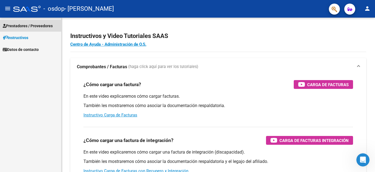
click at [24, 27] on span "Prestadores / Proveedores" at bounding box center [28, 26] width 50 height 6
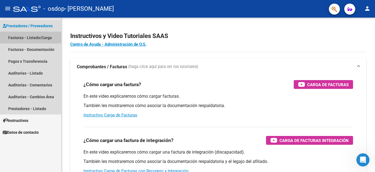
click at [39, 37] on link "Facturas - Listado/Carga" at bounding box center [30, 38] width 61 height 12
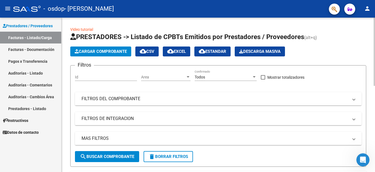
click at [111, 52] on span "Cargar Comprobante" at bounding box center [101, 51] width 52 height 5
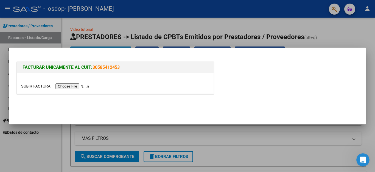
click at [79, 86] on input "file" at bounding box center [55, 86] width 69 height 6
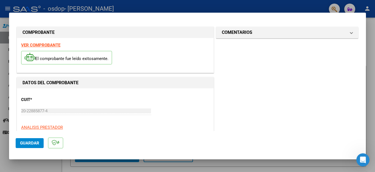
click at [29, 142] on span "Guardar" at bounding box center [29, 142] width 19 height 5
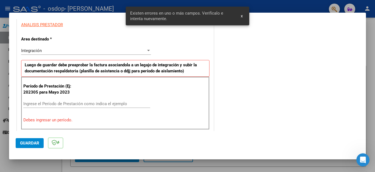
scroll to position [125, 0]
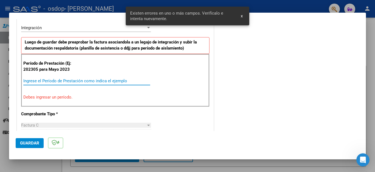
click at [30, 79] on input "Ingrese el Período de Prestación como indica el ejemplo" at bounding box center [86, 80] width 127 height 5
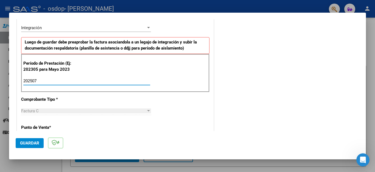
type input "202507"
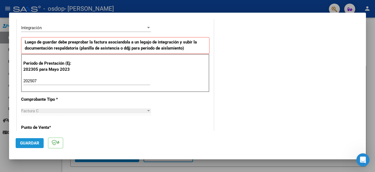
click at [28, 144] on span "Guardar" at bounding box center [29, 142] width 19 height 5
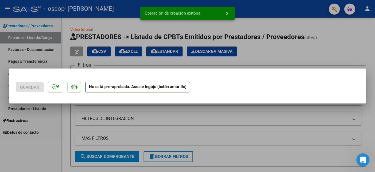
scroll to position [0, 0]
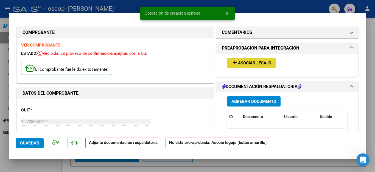
click at [232, 63] on mat-icon "add" at bounding box center [234, 62] width 7 height 7
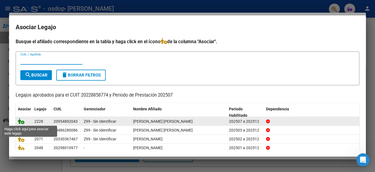
click at [22, 120] on icon at bounding box center [21, 121] width 7 height 6
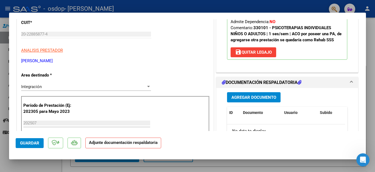
scroll to position [110, 0]
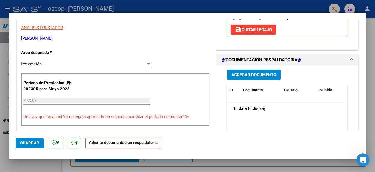
click at [259, 75] on span "Agregar Documento" at bounding box center [253, 74] width 45 height 5
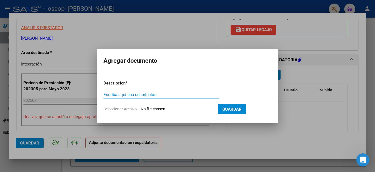
click at [143, 95] on input "Escriba aquí una descripcion" at bounding box center [161, 94] width 116 height 5
type input "PLANILLA ASISTENCIA [DATE]"
click at [169, 109] on input "Seleccionar Archivo" at bounding box center [177, 109] width 73 height 5
type input "C:\fakepath\Planilla-OSDOP [PERSON_NAME][DATE].pdf"
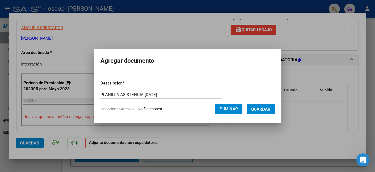
click at [262, 108] on span "Guardar" at bounding box center [260, 109] width 19 height 5
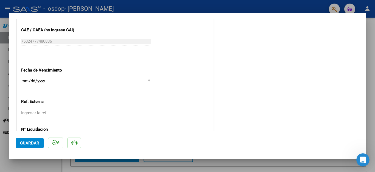
scroll to position [373, 0]
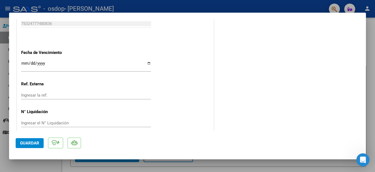
click at [27, 144] on span "Guardar" at bounding box center [29, 142] width 19 height 5
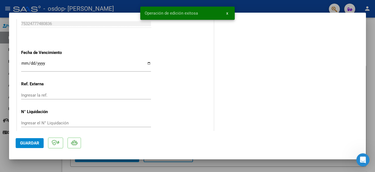
click at [227, 13] on span "x" at bounding box center [227, 13] width 2 height 5
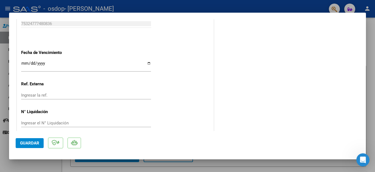
click at [371, 60] on div at bounding box center [187, 86] width 375 height 172
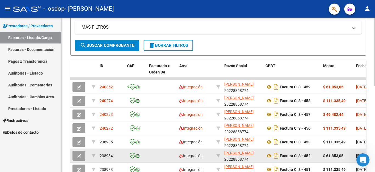
scroll to position [110, 0]
